Goal: Navigation & Orientation: Find specific page/section

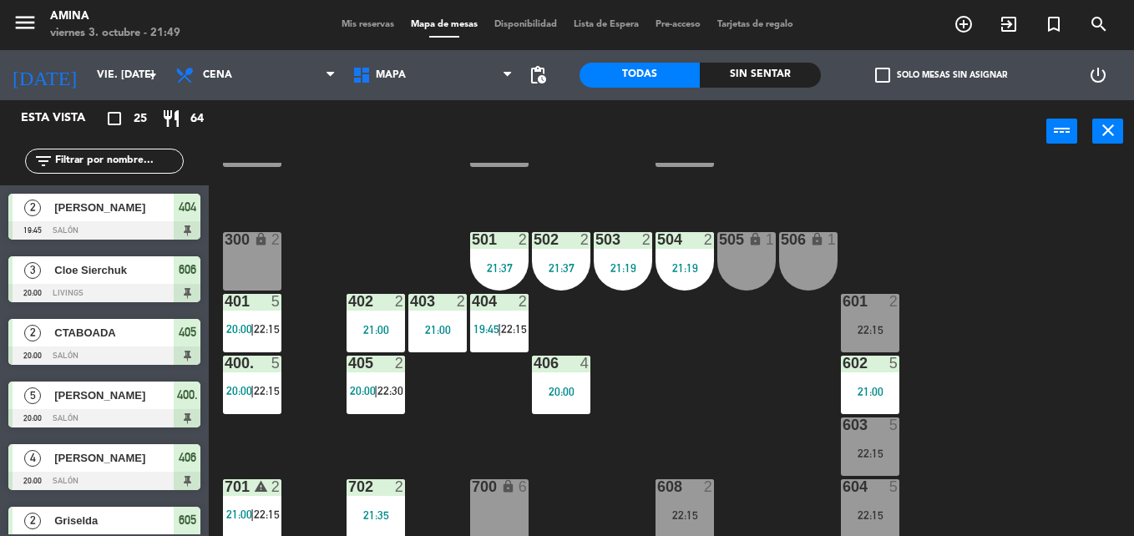
scroll to position [518, 0]
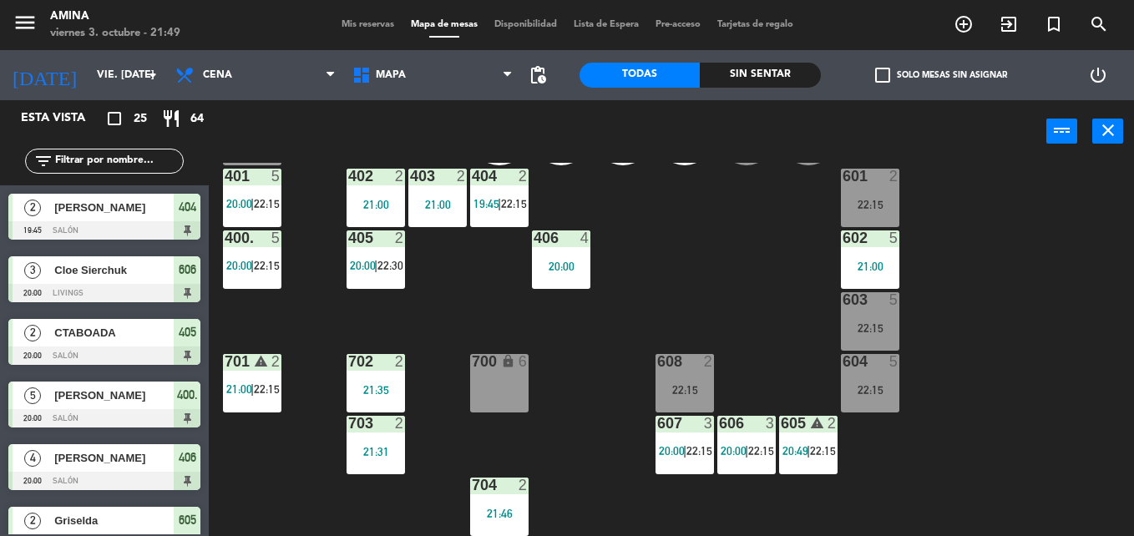
click at [546, 403] on div "101 lock 6 102 lock 6 103 lock 6 301 lock 6 307 lock 2 302 lock 6 308 lock 2 20…" at bounding box center [677, 349] width 914 height 373
click at [664, 306] on div "101 lock 6 102 lock 6 103 lock 6 301 lock 6 307 lock 2 302 lock 6 308 lock 2 20…" at bounding box center [677, 349] width 914 height 373
click at [370, 20] on span "Mis reservas" at bounding box center [367, 24] width 69 height 9
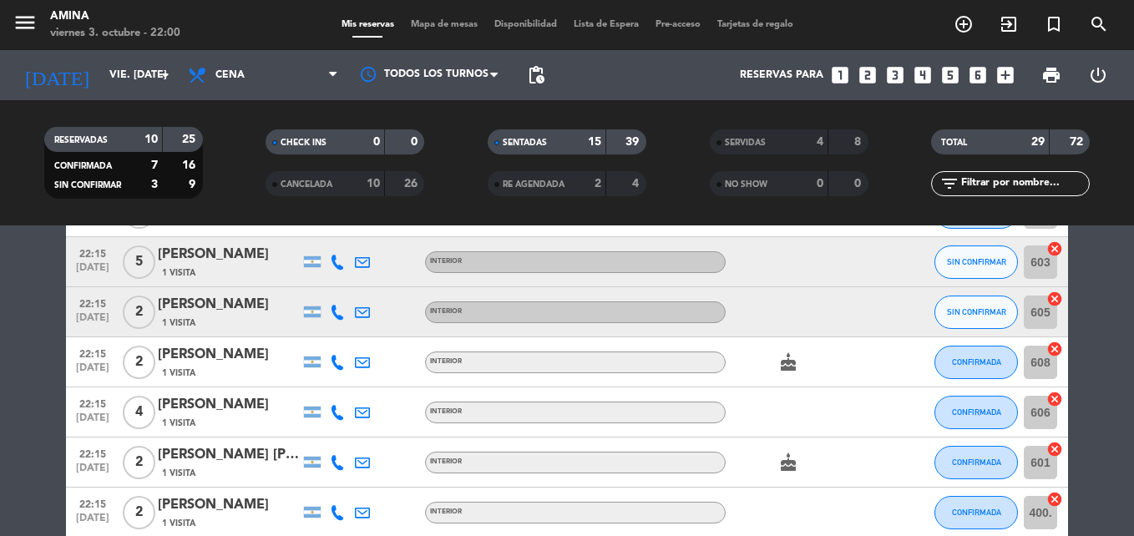
scroll to position [1137, 0]
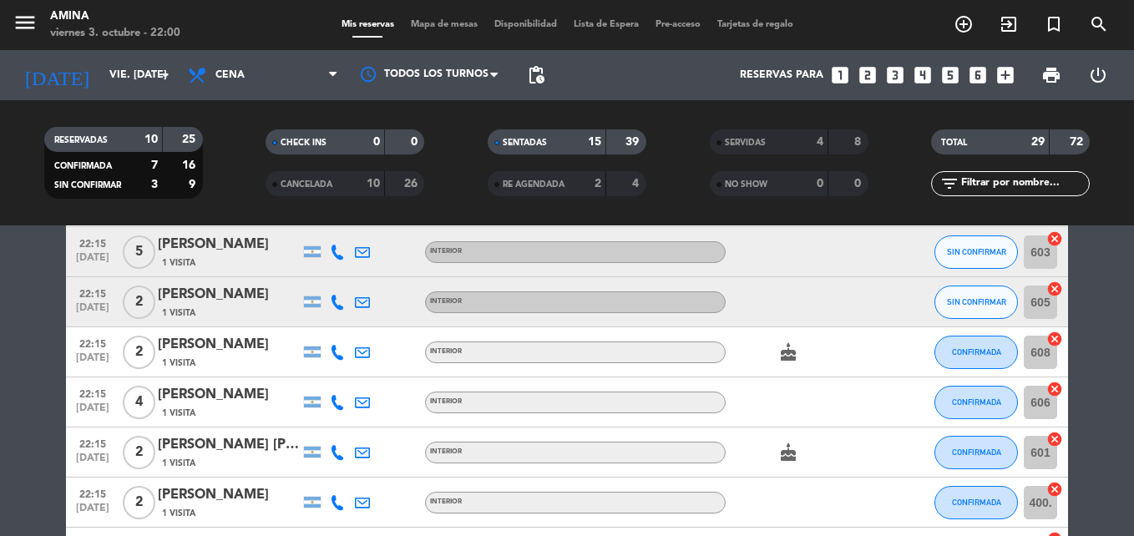
click at [788, 357] on icon "cake" at bounding box center [788, 352] width 20 height 20
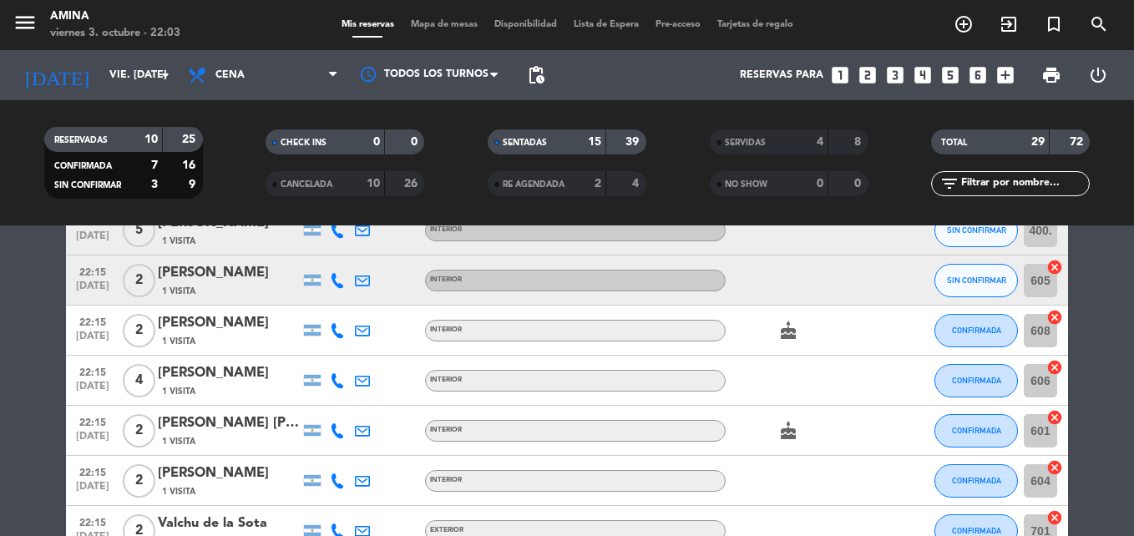
scroll to position [1150, 0]
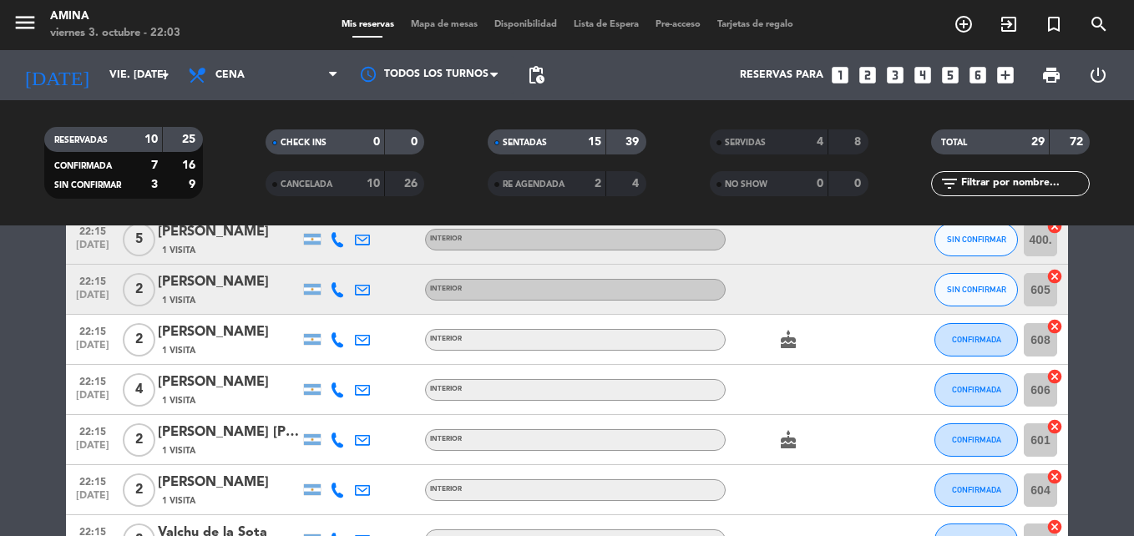
click at [451, 26] on span "Mapa de mesas" at bounding box center [444, 24] width 84 height 9
